Goal: Navigation & Orientation: Find specific page/section

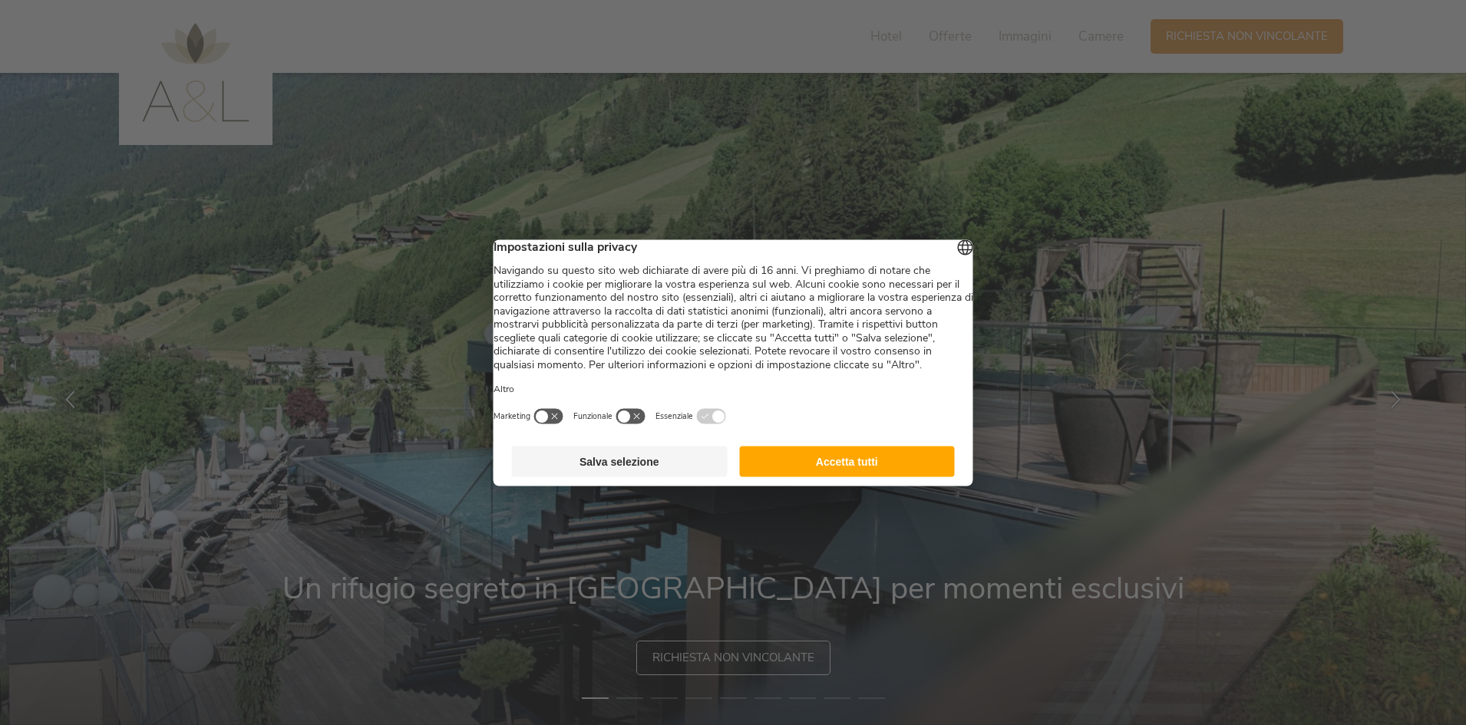
click at [836, 476] on button "Accetta tutti" at bounding box center [847, 461] width 216 height 31
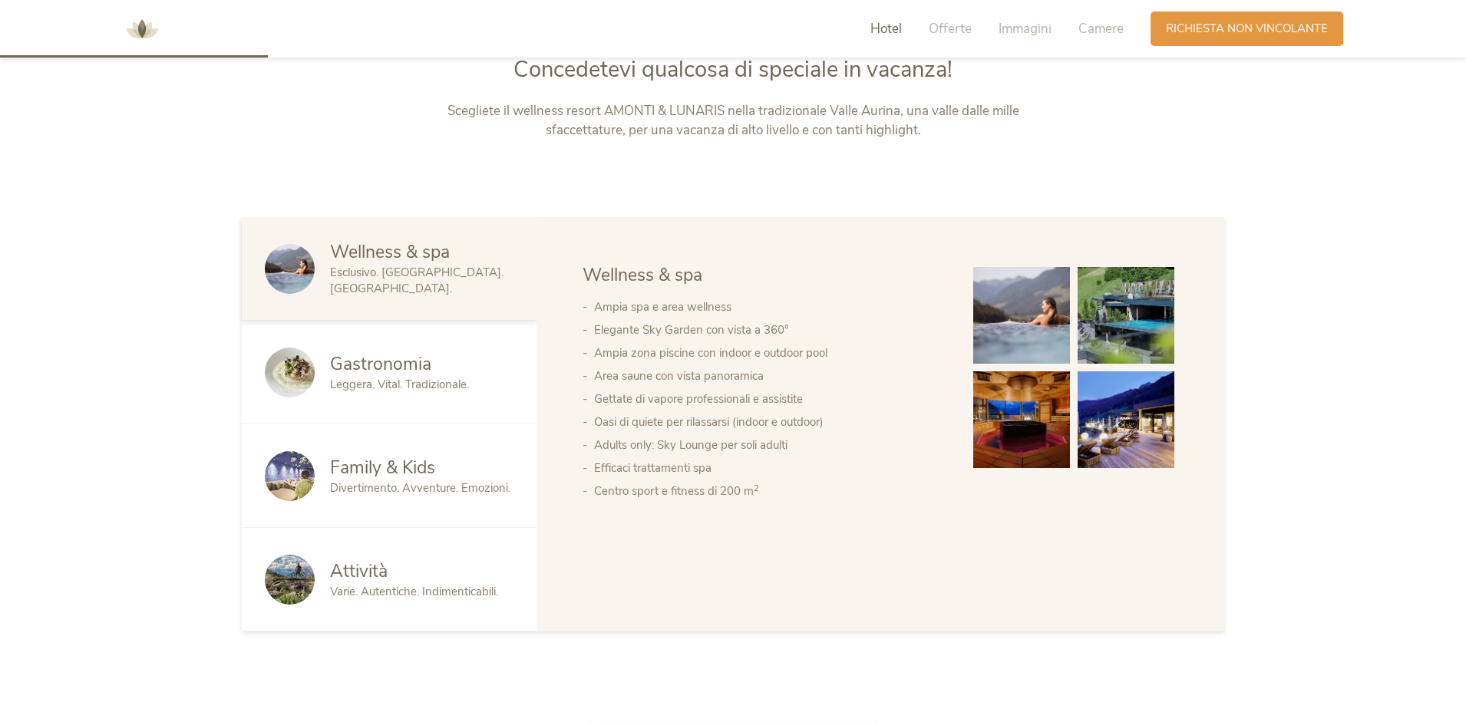
scroll to position [460, 0]
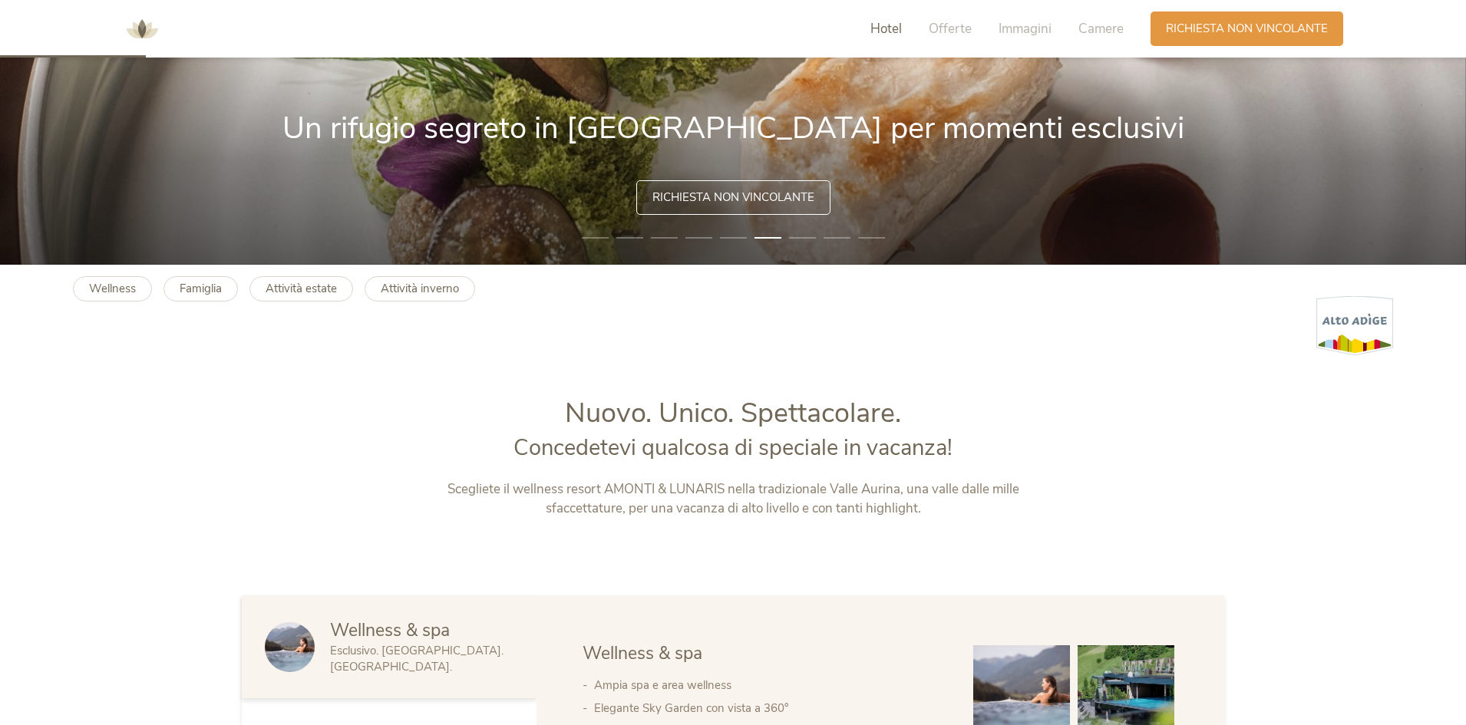
click at [898, 33] on span "Hotel" at bounding box center [885, 29] width 31 height 18
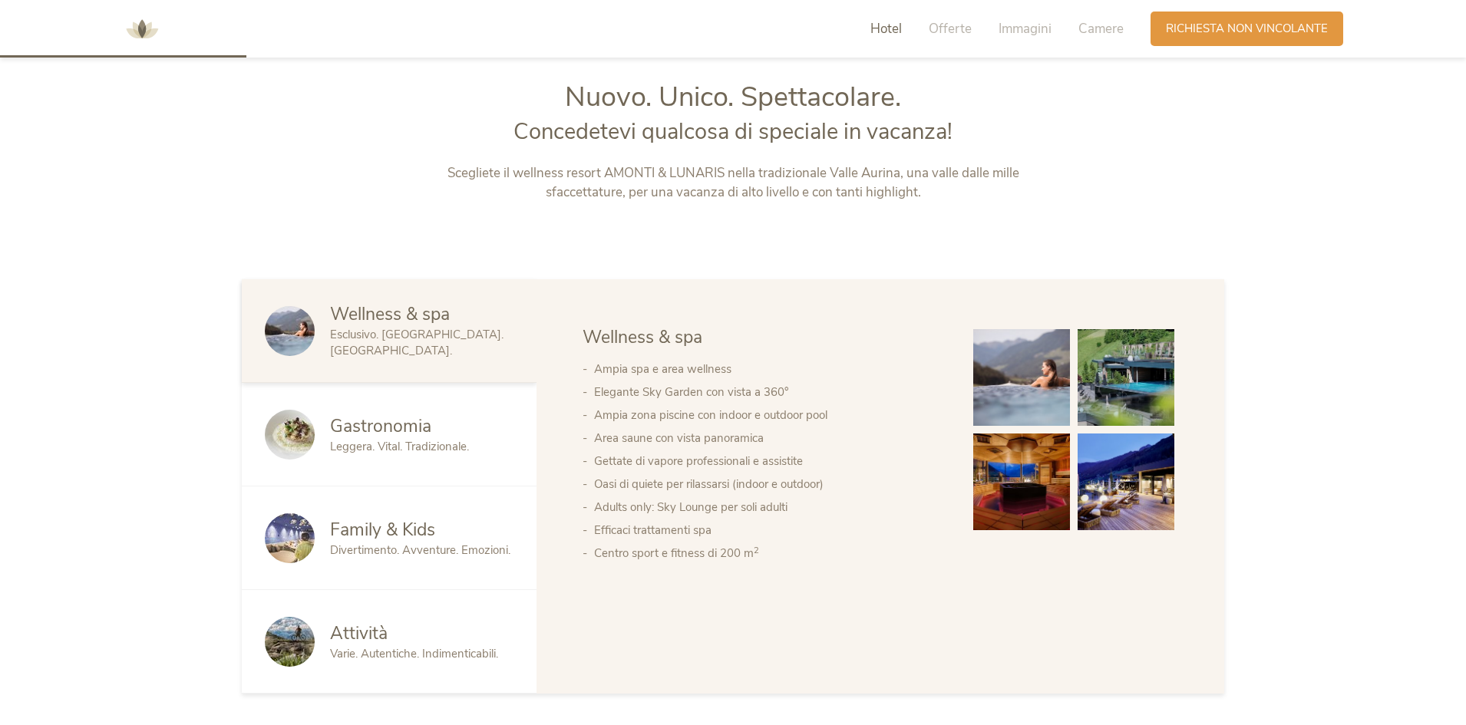
scroll to position [778, 0]
click at [1012, 29] on span "Immagini" at bounding box center [1024, 29] width 53 height 18
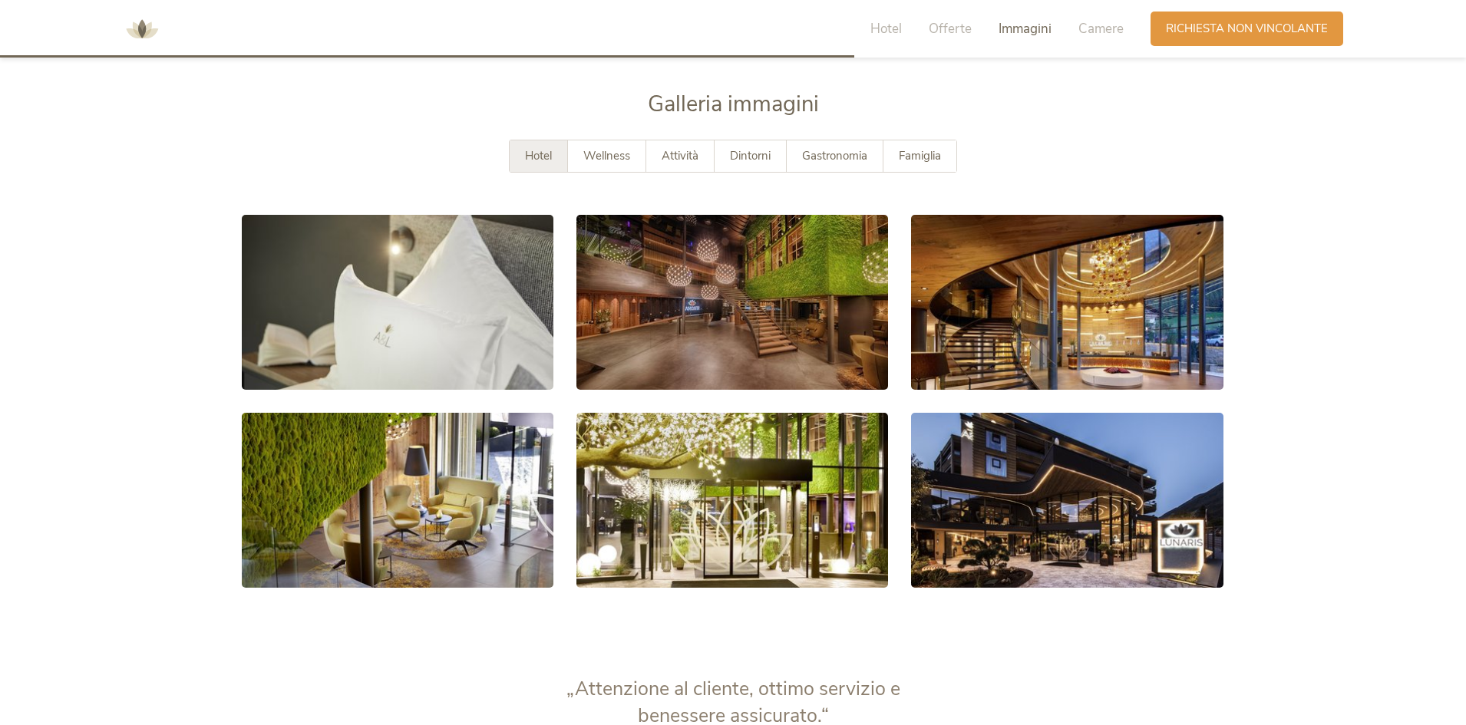
scroll to position [2831, 0]
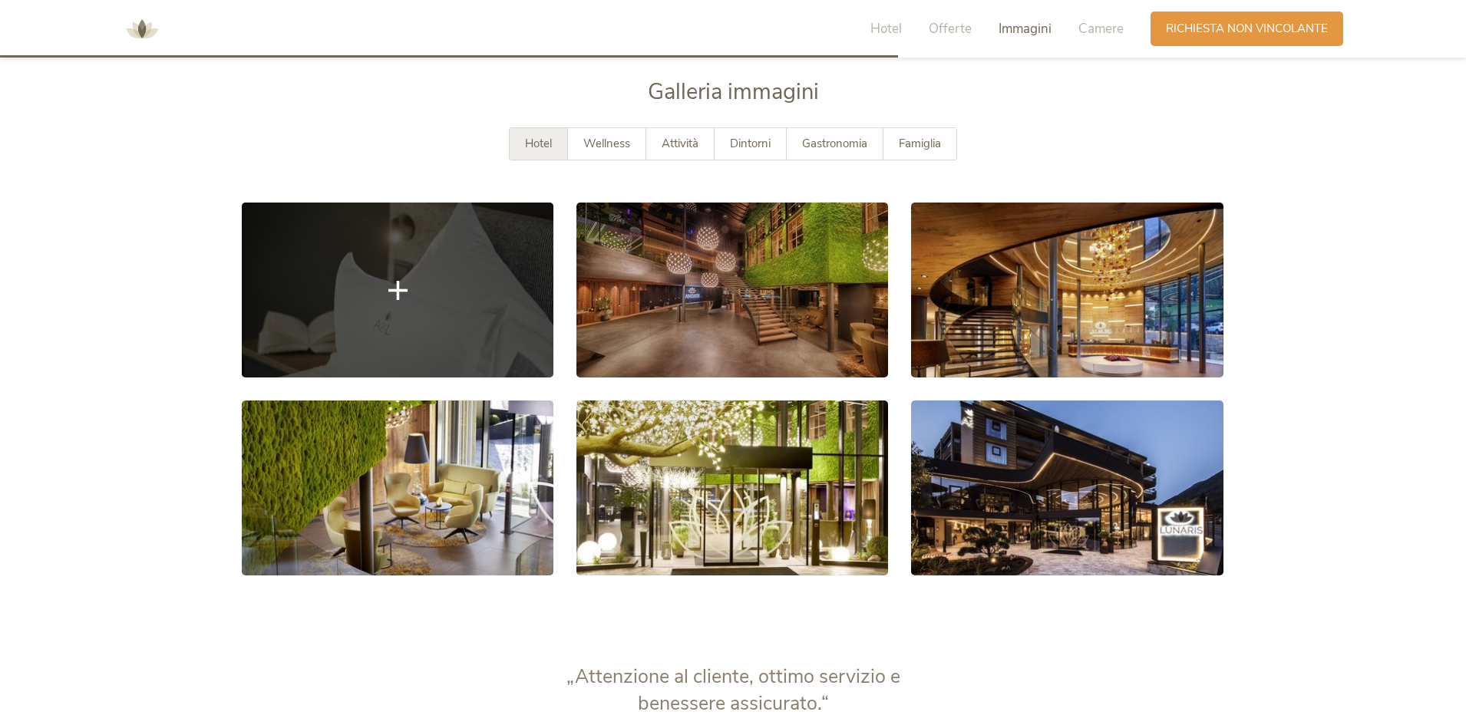
click at [467, 299] on link at bounding box center [398, 290] width 312 height 175
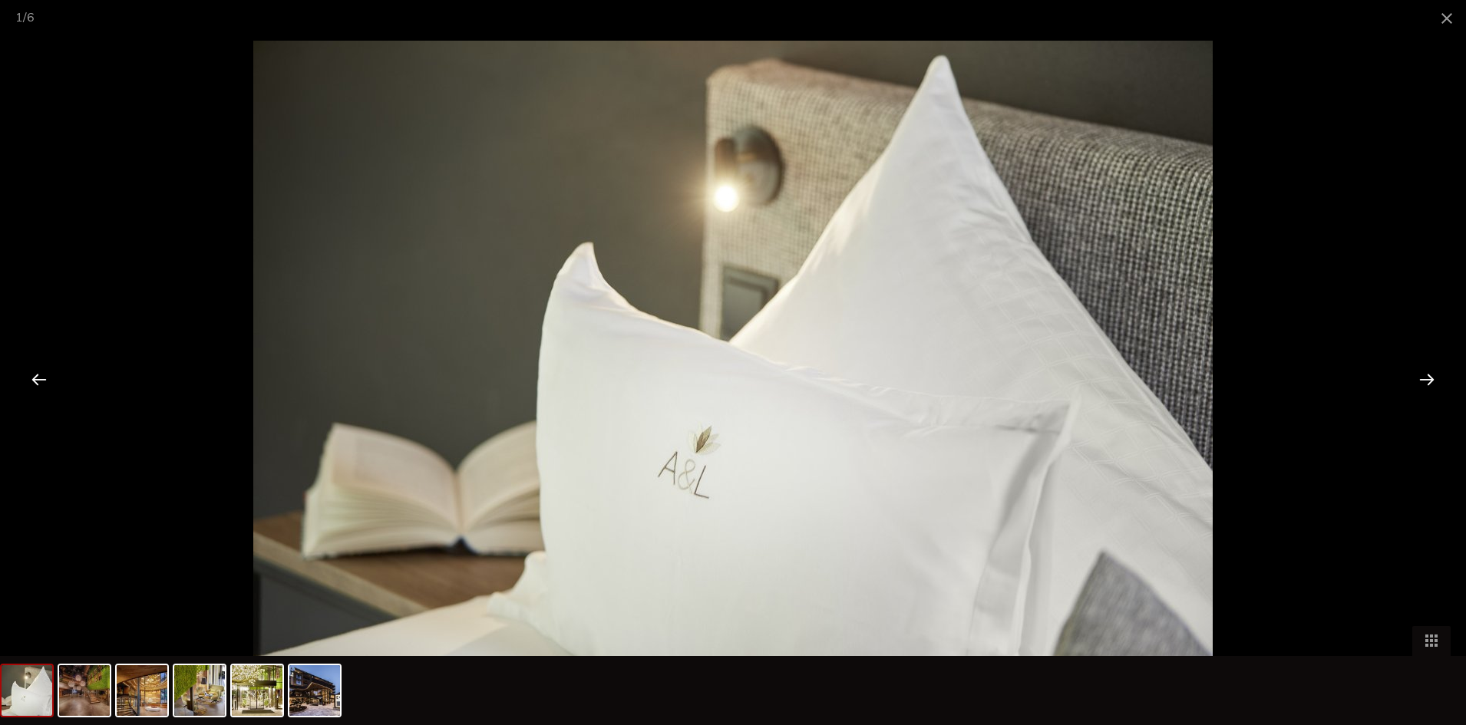
click at [1422, 375] on div at bounding box center [1427, 379] width 48 height 48
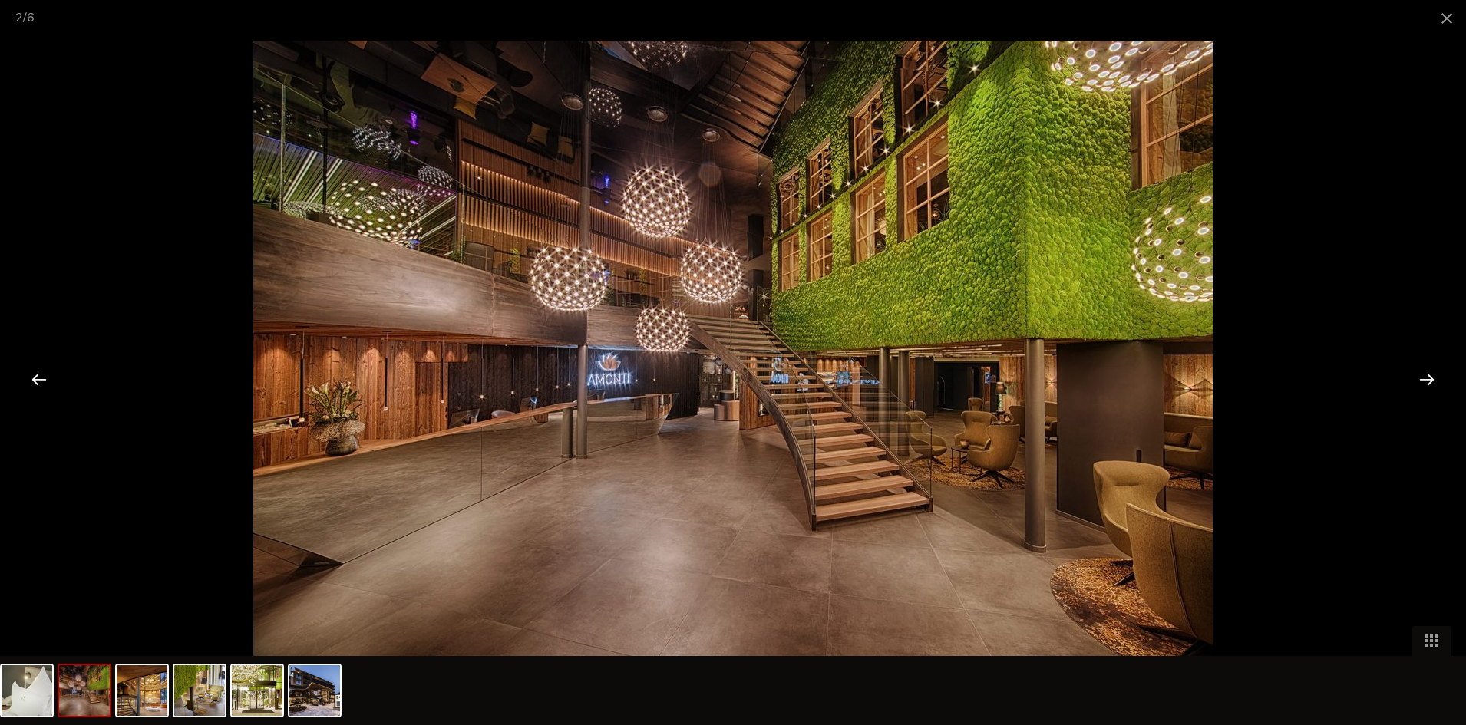
click at [1427, 381] on div at bounding box center [1427, 379] width 48 height 48
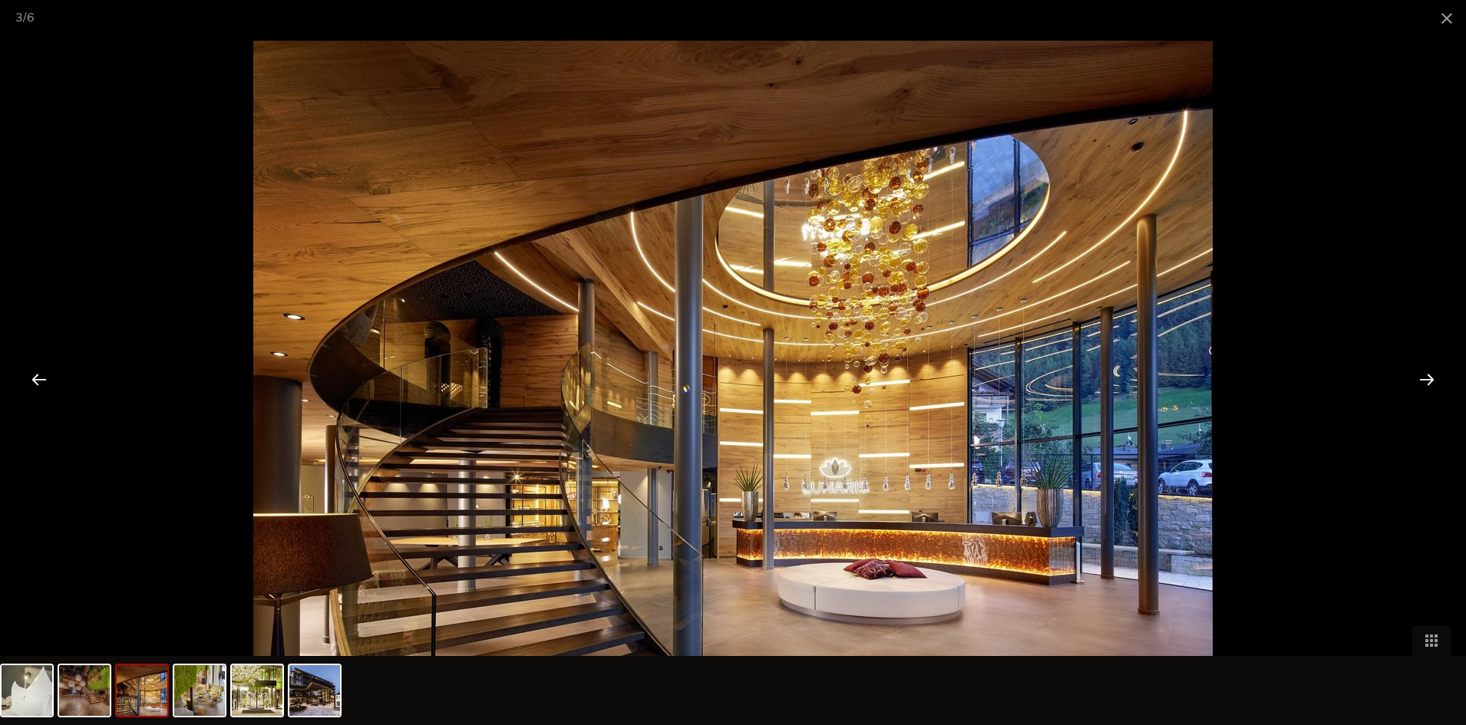
click at [1427, 381] on div at bounding box center [1427, 379] width 48 height 48
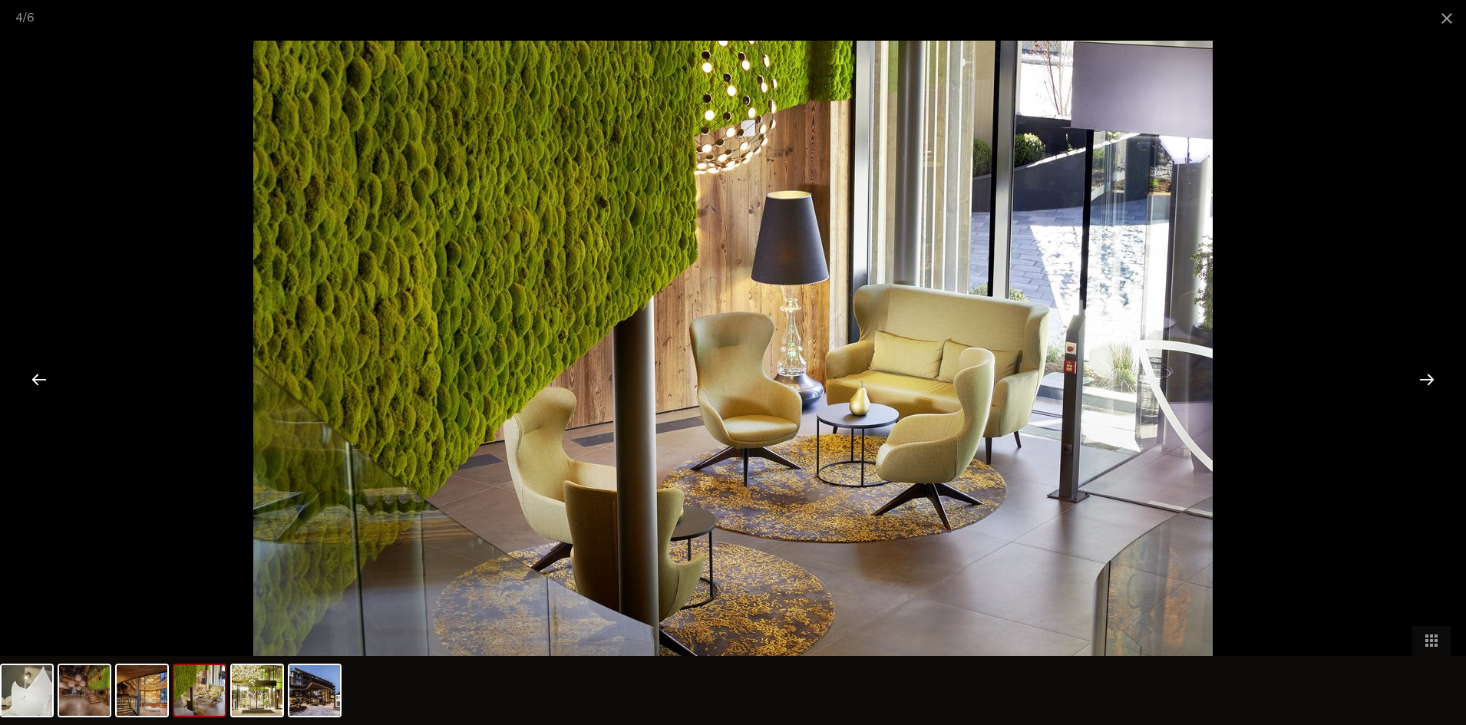
click at [1427, 381] on div at bounding box center [1427, 379] width 48 height 48
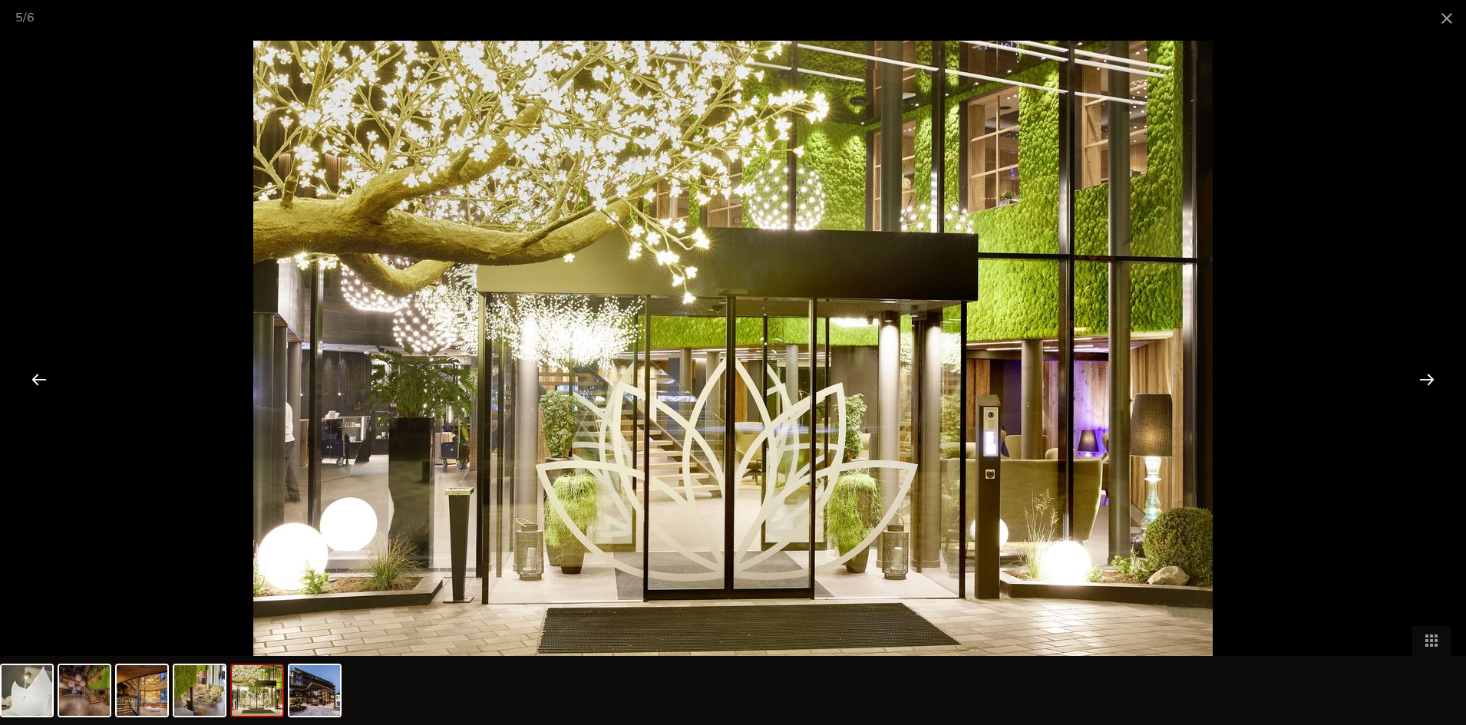
click at [1427, 381] on div at bounding box center [1427, 379] width 48 height 48
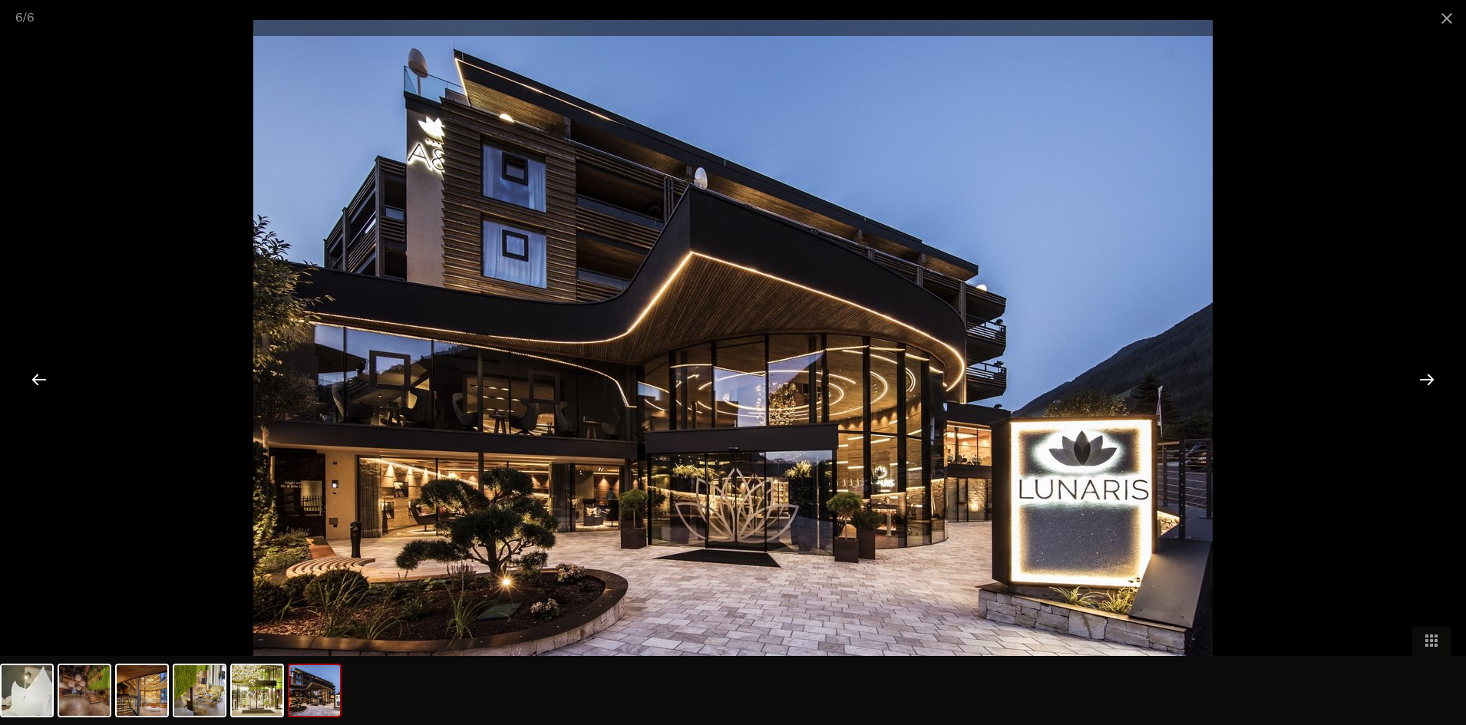
click at [1421, 385] on div at bounding box center [1427, 379] width 48 height 48
